Goal: Use online tool/utility: Utilize a website feature to perform a specific function

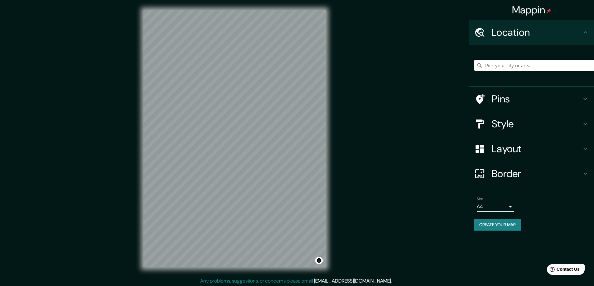
click at [514, 66] on input "Pick your city or area" at bounding box center [534, 65] width 120 height 11
click at [505, 67] on input "Ancón, [GEOGRAPHIC_DATA], [GEOGRAPHIC_DATA] 2240000, [GEOGRAPHIC_DATA]" at bounding box center [534, 65] width 120 height 11
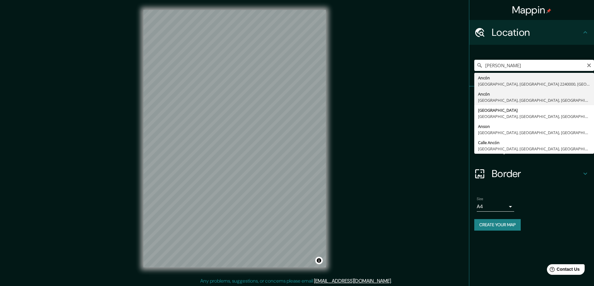
type input "Ancón, [GEOGRAPHIC_DATA], [GEOGRAPHIC_DATA], [GEOGRAPHIC_DATA]"
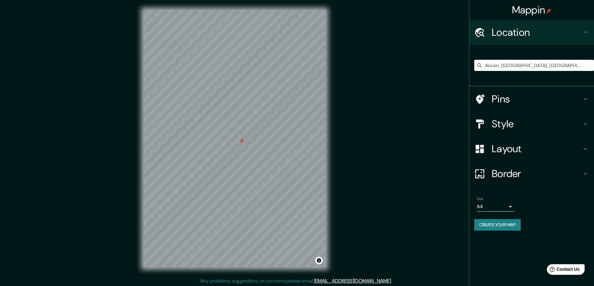
click at [586, 150] on icon at bounding box center [584, 148] width 7 height 7
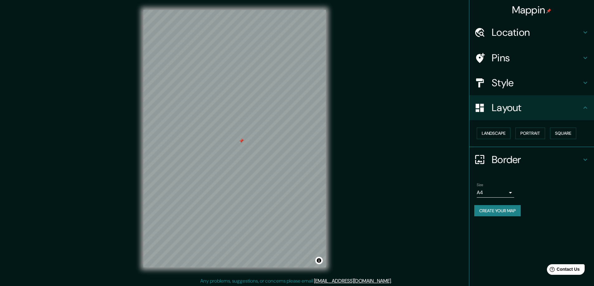
click at [581, 104] on div "Layout" at bounding box center [531, 107] width 125 height 25
click at [585, 108] on icon at bounding box center [584, 107] width 7 height 7
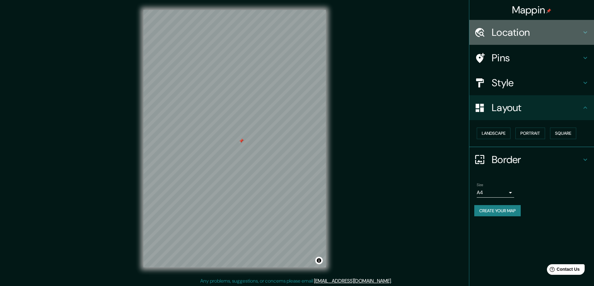
click at [582, 32] on icon at bounding box center [584, 32] width 7 height 7
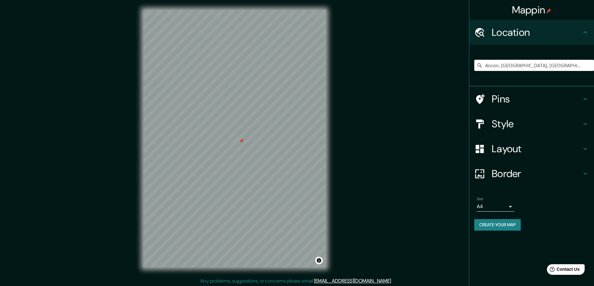
click at [579, 98] on h4 "Pins" at bounding box center [536, 99] width 90 height 12
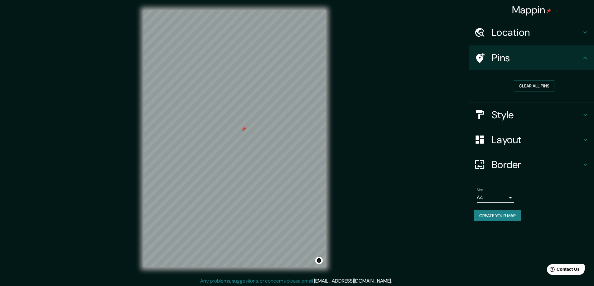
click at [513, 196] on body "Mappin Location [GEOGRAPHIC_DATA], [GEOGRAPHIC_DATA], [GEOGRAPHIC_DATA], [GEOGR…" at bounding box center [297, 143] width 594 height 286
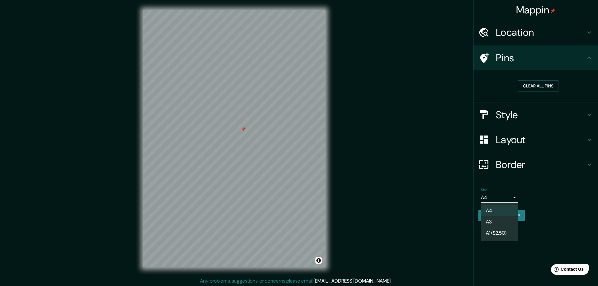
click at [557, 181] on div at bounding box center [299, 143] width 598 height 286
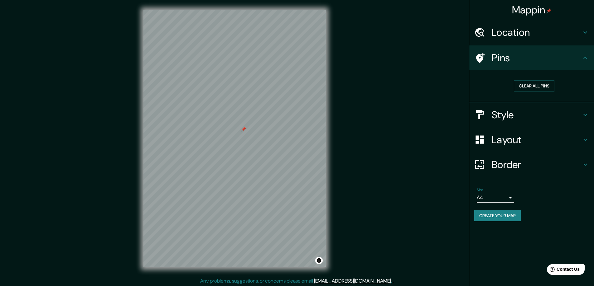
click at [587, 141] on icon at bounding box center [584, 139] width 7 height 7
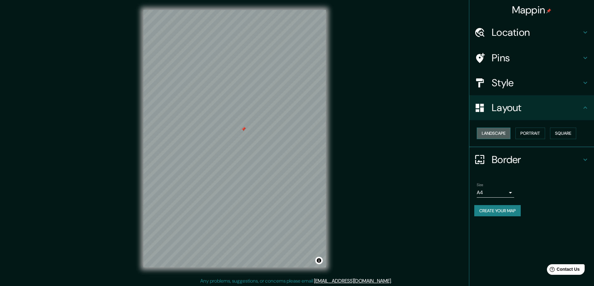
click at [499, 132] on button "Landscape" at bounding box center [493, 134] width 34 height 12
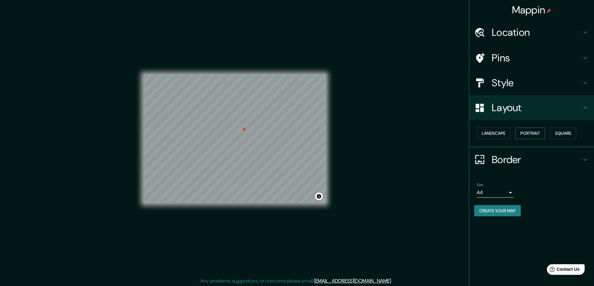
click at [524, 132] on button "Portrait" at bounding box center [530, 134] width 30 height 12
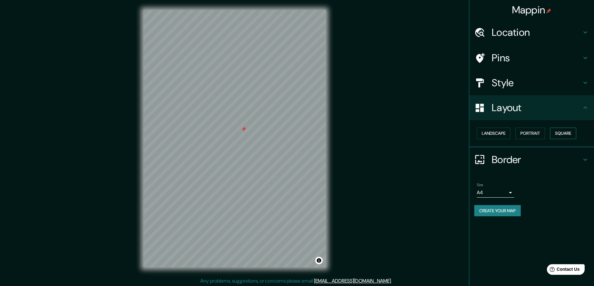
click at [564, 132] on button "Square" at bounding box center [563, 134] width 26 height 12
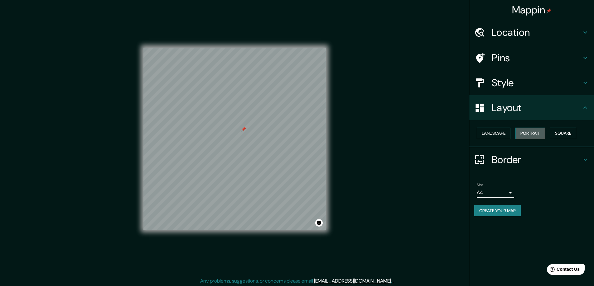
click at [531, 133] on button "Portrait" at bounding box center [530, 134] width 30 height 12
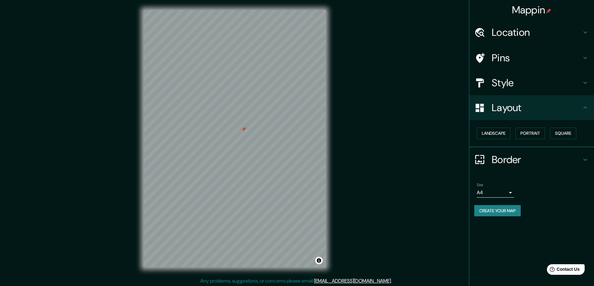
click at [584, 83] on icon at bounding box center [585, 83] width 4 height 2
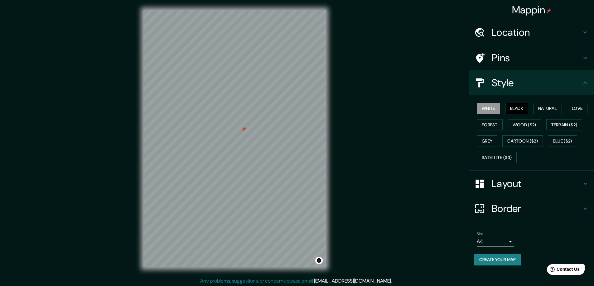
click at [515, 108] on button "Black" at bounding box center [516, 109] width 23 height 12
click at [551, 108] on button "Natural" at bounding box center [547, 109] width 29 height 12
click at [580, 108] on button "Love" at bounding box center [577, 109] width 21 height 12
click at [537, 112] on button "Natural" at bounding box center [547, 109] width 29 height 12
click at [496, 122] on button "Forest" at bounding box center [489, 125] width 26 height 12
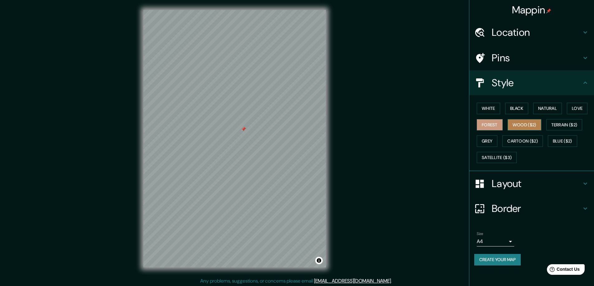
click at [521, 123] on button "Wood ($2)" at bounding box center [524, 125] width 34 height 12
click at [557, 125] on button "Terrain ($2)" at bounding box center [564, 125] width 36 height 12
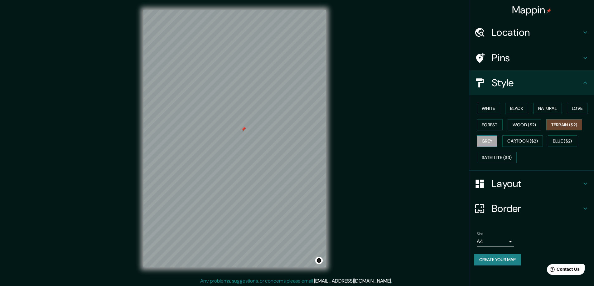
click at [493, 142] on button "Grey" at bounding box center [486, 142] width 21 height 12
click at [568, 128] on button "Terrain ($2)" at bounding box center [564, 125] width 36 height 12
click at [533, 139] on button "Cartoon ($2)" at bounding box center [522, 142] width 41 height 12
click at [562, 139] on button "Blue ($2)" at bounding box center [562, 142] width 29 height 12
click at [527, 144] on button "Cartoon ($2)" at bounding box center [522, 142] width 41 height 12
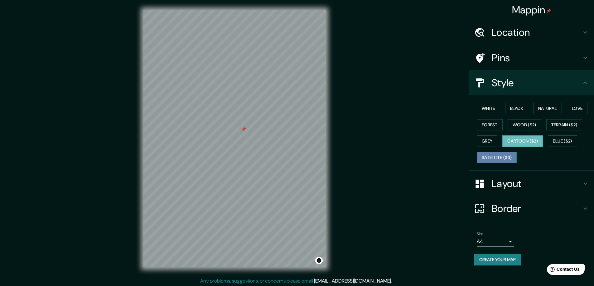
click at [503, 156] on button "Satellite ($3)" at bounding box center [496, 158] width 40 height 12
click at [581, 83] on icon at bounding box center [584, 82] width 7 height 7
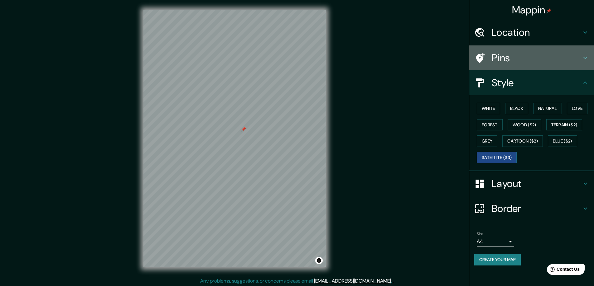
click at [584, 60] on icon at bounding box center [584, 57] width 7 height 7
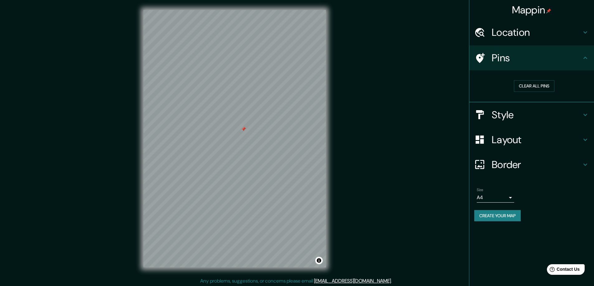
click at [584, 60] on icon at bounding box center [584, 57] width 7 height 7
click at [584, 112] on icon at bounding box center [584, 114] width 7 height 7
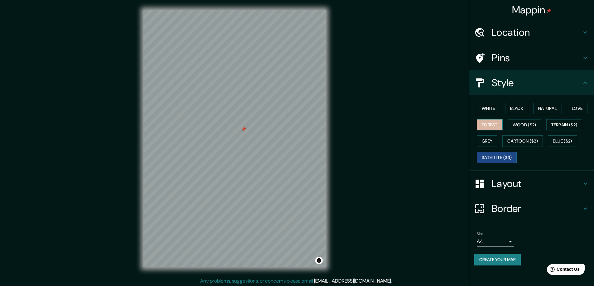
click at [495, 122] on button "Forest" at bounding box center [489, 125] width 26 height 12
click at [494, 110] on button "White" at bounding box center [487, 109] width 23 height 12
click at [512, 105] on button "Black" at bounding box center [516, 109] width 23 height 12
click at [543, 110] on button "Natural" at bounding box center [547, 109] width 29 height 12
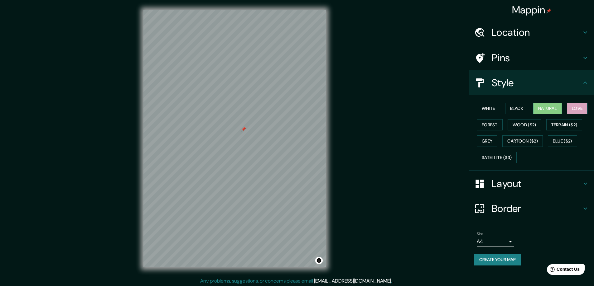
click at [581, 109] on button "Love" at bounding box center [577, 109] width 21 height 12
click at [512, 110] on button "Black" at bounding box center [516, 109] width 23 height 12
click at [492, 123] on button "Forest" at bounding box center [489, 125] width 26 height 12
click at [531, 122] on button "Wood ($2)" at bounding box center [524, 125] width 34 height 12
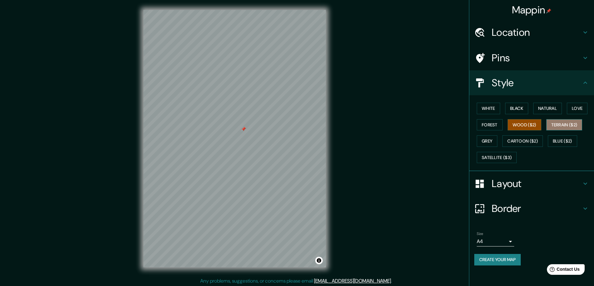
click at [557, 123] on button "Terrain ($2)" at bounding box center [564, 125] width 36 height 12
click at [528, 142] on button "Cartoon ($2)" at bounding box center [522, 142] width 41 height 12
click at [566, 135] on div "White Black Natural Love Forest Wood ($2) Terrain ($2) Grey Cartoon ($2) Blue (…" at bounding box center [534, 132] width 120 height 65
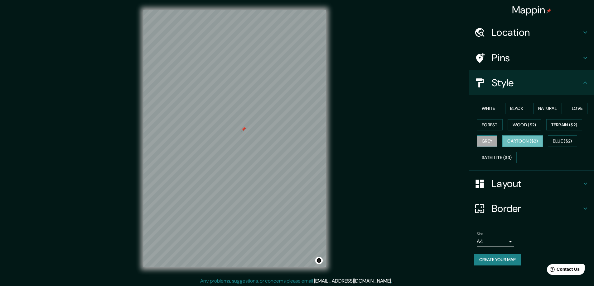
click at [490, 141] on button "Grey" at bounding box center [486, 142] width 21 height 12
click at [568, 140] on button "Blue ($2)" at bounding box center [562, 142] width 29 height 12
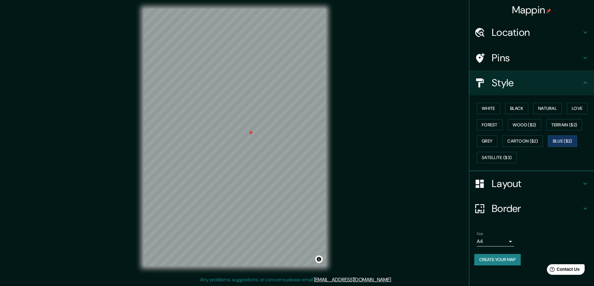
click at [575, 208] on h4 "Border" at bounding box center [536, 209] width 90 height 12
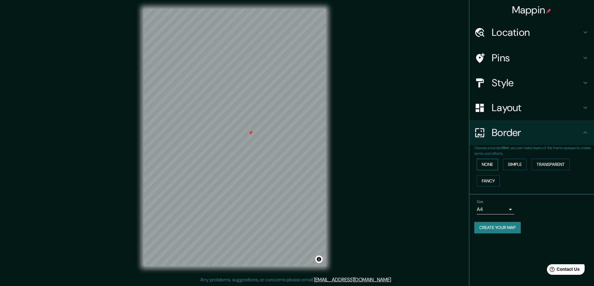
click at [487, 162] on button "None" at bounding box center [486, 165] width 21 height 12
click at [509, 162] on button "Simple" at bounding box center [515, 165] width 24 height 12
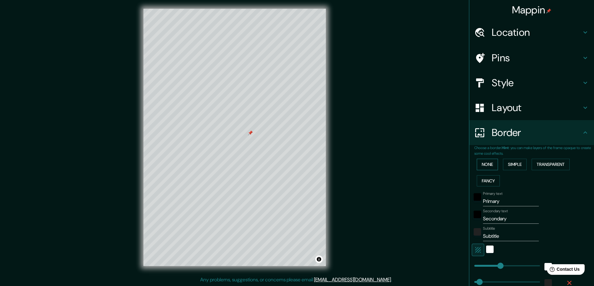
click at [483, 169] on button "None" at bounding box center [486, 165] width 21 height 12
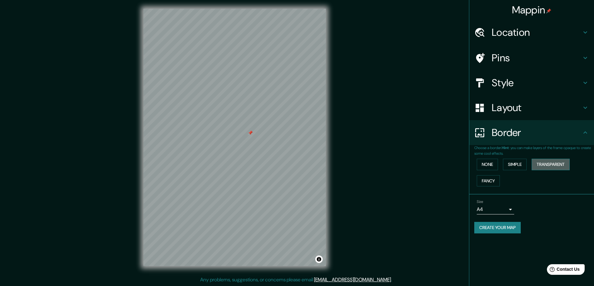
click at [567, 164] on button "Transparent" at bounding box center [550, 165] width 38 height 12
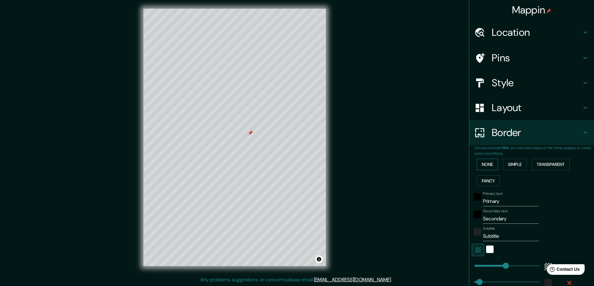
click at [482, 160] on button "None" at bounding box center [486, 165] width 21 height 12
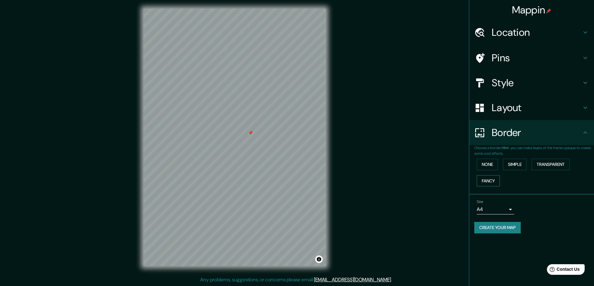
click at [486, 175] on button "Fancy" at bounding box center [487, 181] width 23 height 12
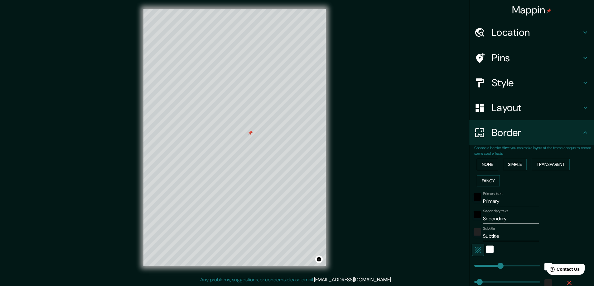
click at [484, 165] on button "None" at bounding box center [486, 165] width 21 height 12
